Goal: Task Accomplishment & Management: Use online tool/utility

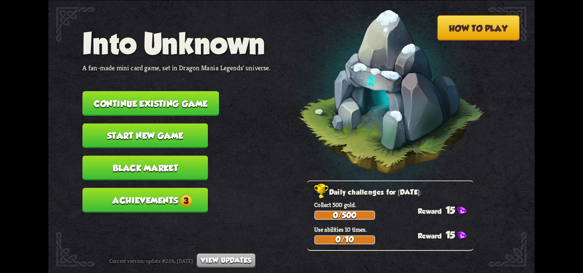
click at [156, 198] on button "Achievements 3" at bounding box center [144, 200] width 125 height 25
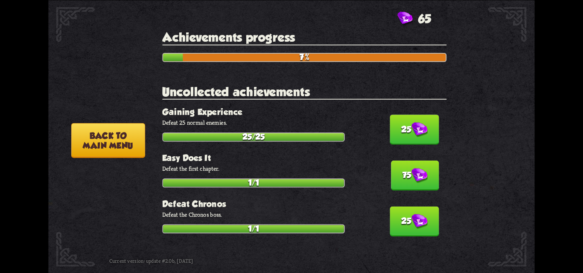
click at [416, 127] on img at bounding box center [419, 129] width 16 height 15
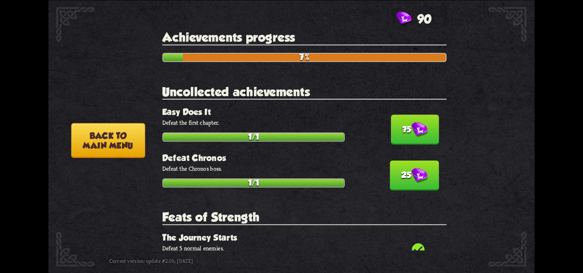
click at [416, 128] on img at bounding box center [419, 129] width 16 height 15
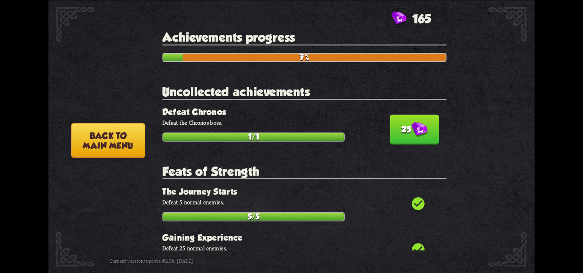
click at [416, 128] on img at bounding box center [419, 129] width 16 height 15
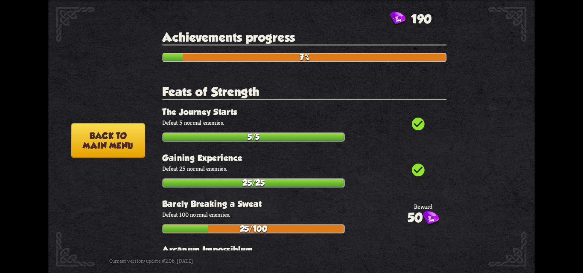
click at [91, 131] on button "Back to main menu" at bounding box center [108, 140] width 74 height 35
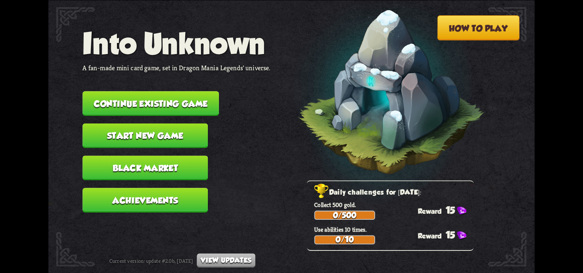
click at [131, 177] on button "Black Market" at bounding box center [144, 168] width 125 height 25
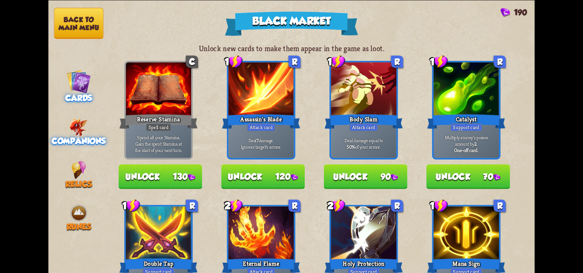
drag, startPoint x: 49, startPoint y: 132, endPoint x: 70, endPoint y: 137, distance: 21.4
click at [49, 132] on div "Companions" at bounding box center [78, 132] width 61 height 28
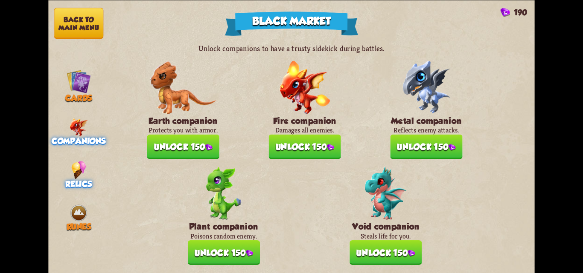
click at [87, 175] on div "Relics" at bounding box center [78, 175] width 61 height 28
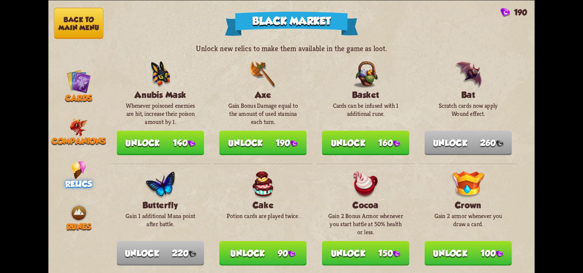
click at [94, 230] on nav "Back to main menu Cards Companions Relics Runes" at bounding box center [78, 136] width 61 height 273
click at [79, 228] on span "Runes" at bounding box center [79, 226] width 25 height 9
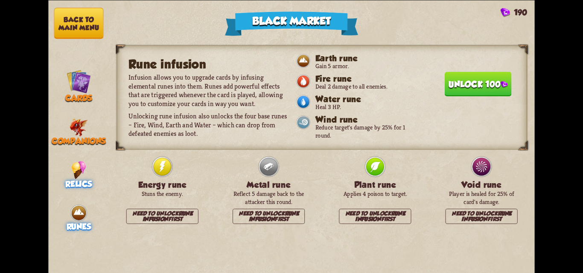
click at [75, 179] on span "Relics" at bounding box center [78, 183] width 26 height 9
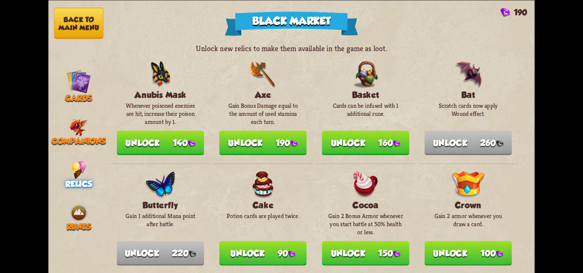
click at [74, 152] on nav "Back to main menu Cards Companions Relics Runes" at bounding box center [78, 136] width 61 height 273
click at [76, 146] on nav "Back to main menu Cards Companions Relics Runes" at bounding box center [78, 136] width 61 height 273
click at [79, 140] on span "Companions" at bounding box center [79, 141] width 54 height 9
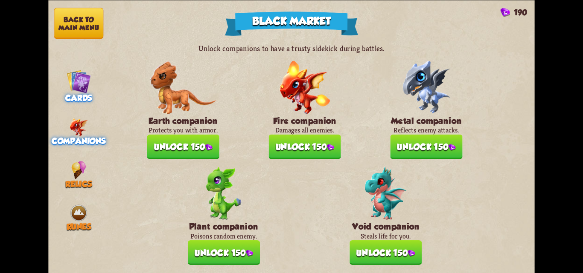
click at [78, 94] on span "Cards" at bounding box center [78, 97] width 27 height 9
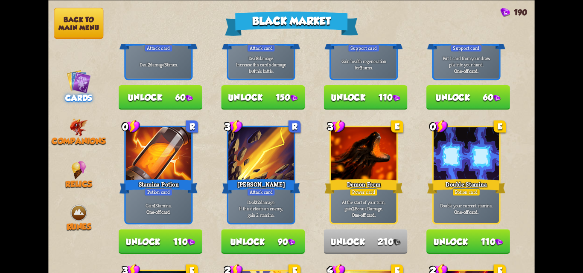
scroll to position [427, 0]
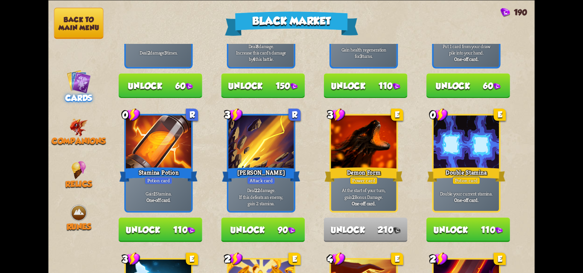
click at [449, 225] on button "Unlock 110" at bounding box center [468, 230] width 84 height 25
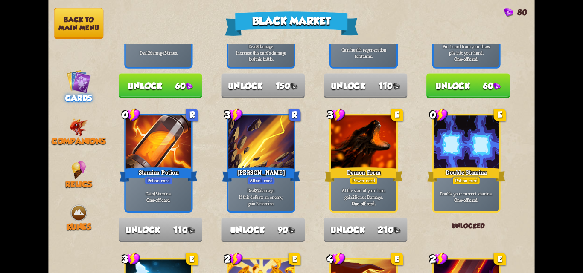
click at [74, 20] on button "Back to main menu" at bounding box center [78, 23] width 49 height 31
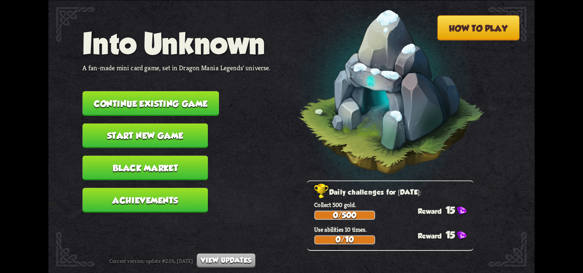
click at [191, 101] on button "Continue existing game" at bounding box center [150, 103] width 137 height 25
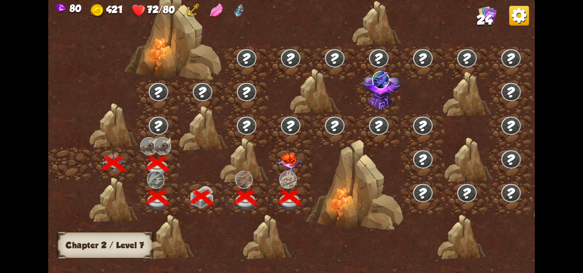
click at [380, 94] on div at bounding box center [379, 97] width 44 height 34
click at [280, 154] on div at bounding box center [291, 165] width 44 height 34
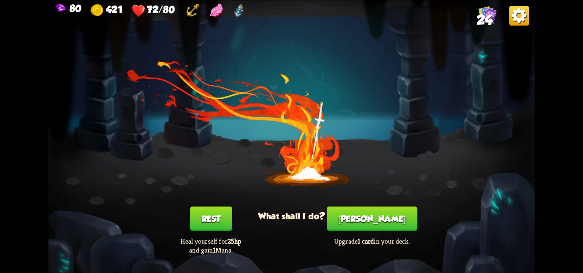
click at [364, 211] on button "[PERSON_NAME]" at bounding box center [372, 219] width 90 height 25
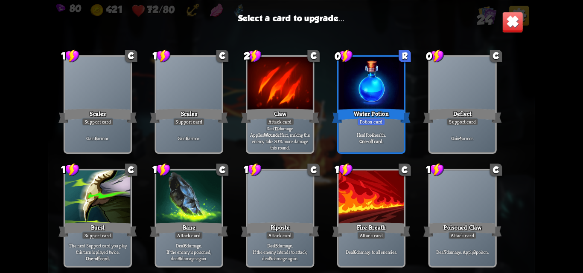
scroll to position [140, 0]
